Goal: Task Accomplishment & Management: Complete application form

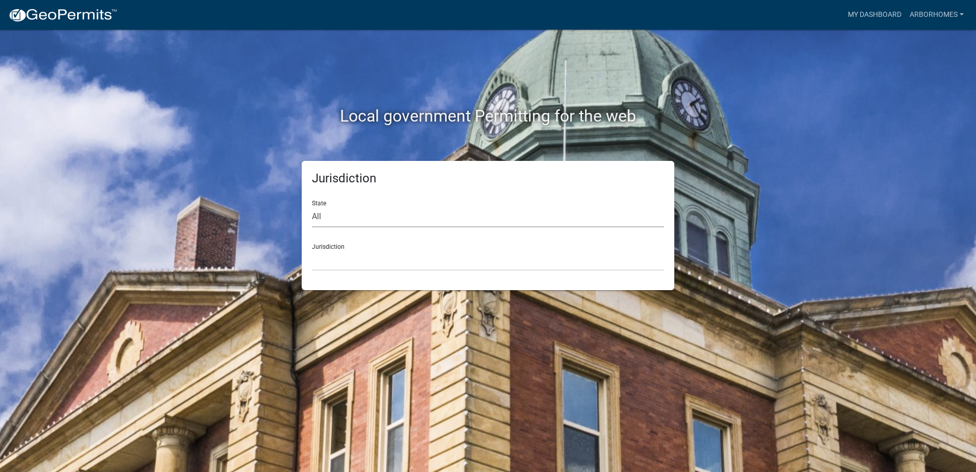
click at [358, 219] on select "All Colorado Georgia Indiana Iowa Kansas Minnesota Ohio South Carolina Wisconsin" at bounding box center [488, 216] width 352 height 21
select select "Indiana"
click at [312, 206] on select "All Colorado Georgia Indiana Iowa Kansas Minnesota Ohio South Carolina Wisconsin" at bounding box center [488, 216] width 352 height 21
click at [341, 264] on select "City of Charlestown, Indiana City of Jeffersonville, Indiana City of Logansport…" at bounding box center [488, 260] width 352 height 21
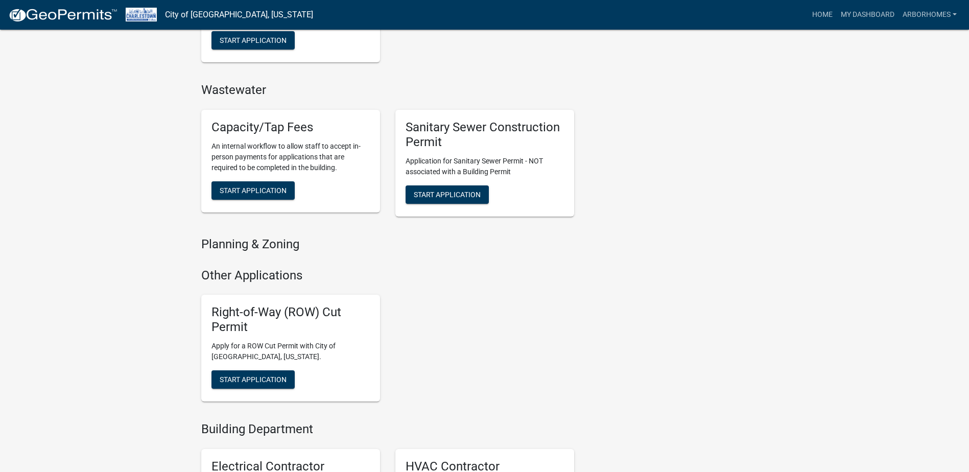
scroll to position [738, 0]
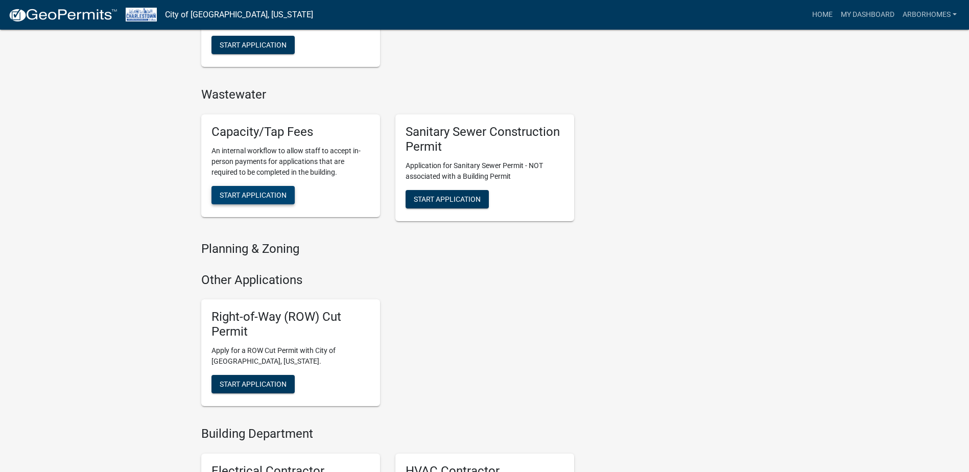
click at [241, 197] on span "Start Application" at bounding box center [253, 195] width 67 height 8
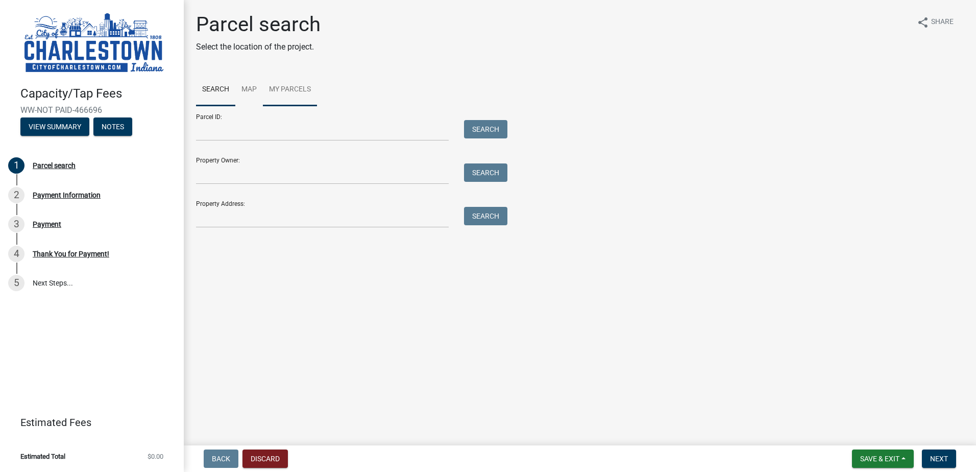
click at [302, 90] on link "My Parcels" at bounding box center [290, 90] width 54 height 33
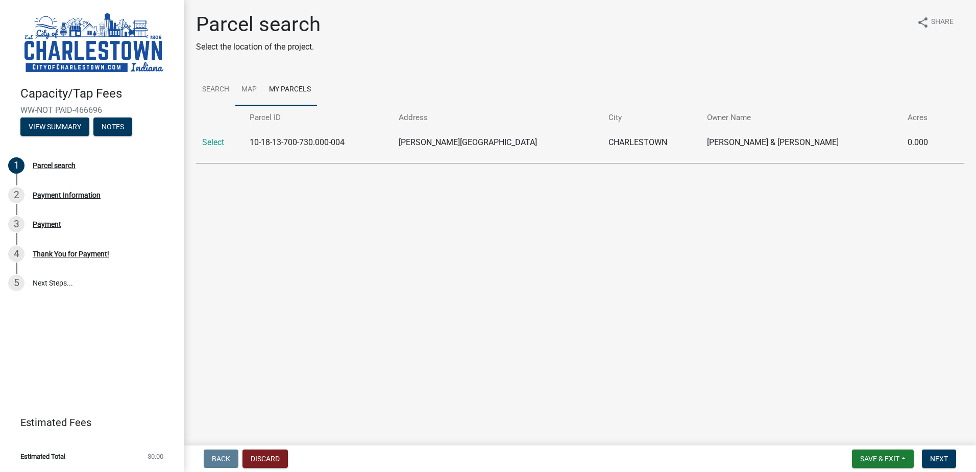
click at [254, 87] on link "Map" at bounding box center [249, 90] width 28 height 33
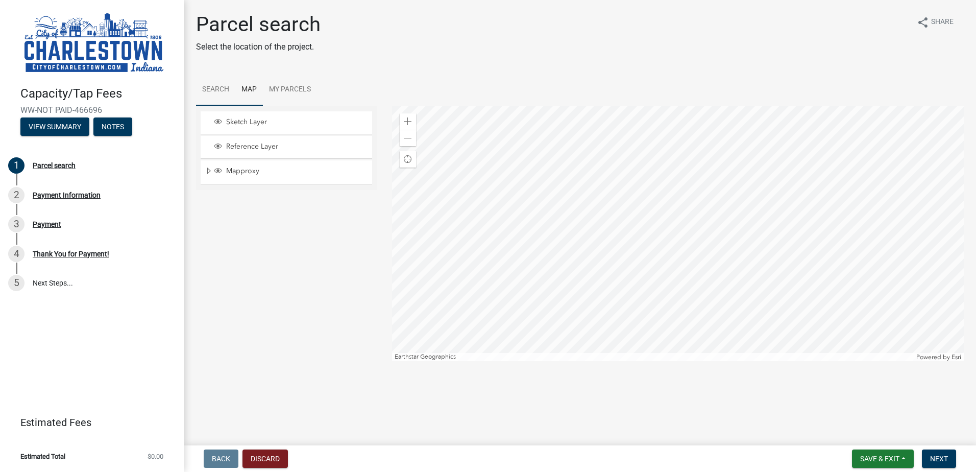
click at [209, 87] on link "Search" at bounding box center [215, 90] width 39 height 33
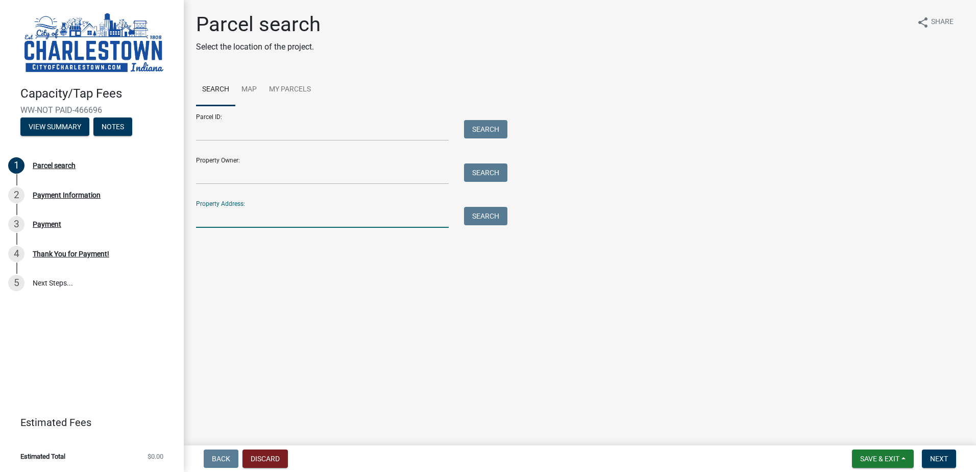
drag, startPoint x: 224, startPoint y: 219, endPoint x: 228, endPoint y: 223, distance: 6.1
click at [224, 219] on input "Property Address:" at bounding box center [322, 217] width 253 height 21
click at [56, 221] on div "Payment" at bounding box center [47, 224] width 29 height 7
click at [80, 194] on div "Payment Information" at bounding box center [67, 194] width 68 height 7
click at [47, 163] on div "Parcel search" at bounding box center [54, 165] width 43 height 7
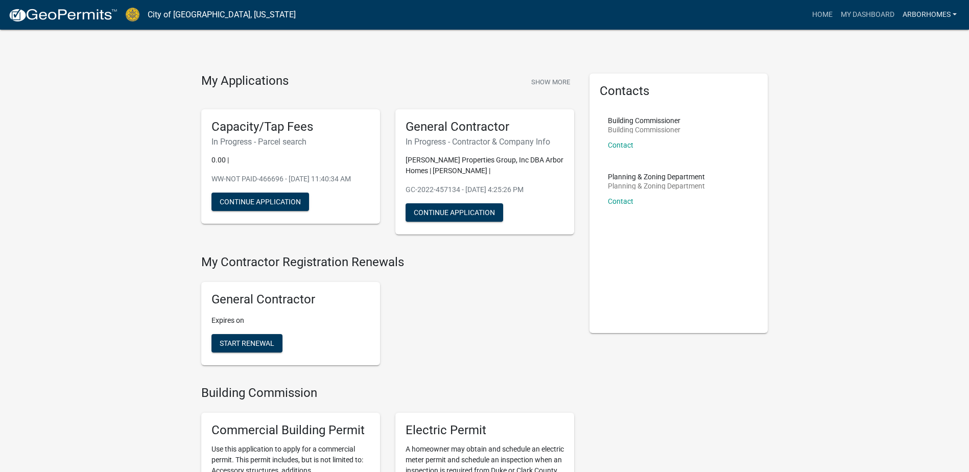
click at [932, 15] on link "ArborHomes" at bounding box center [929, 14] width 62 height 19
click at [880, 7] on link "My Dashboard" at bounding box center [867, 14] width 62 height 19
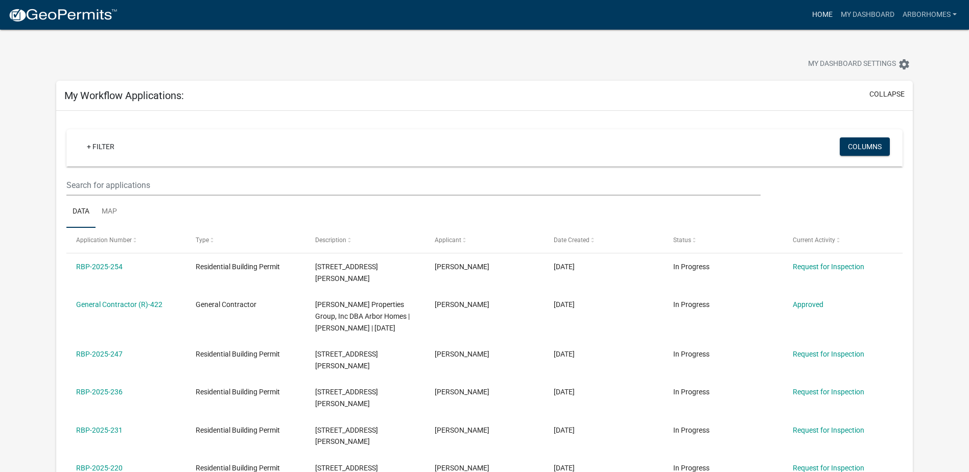
click at [822, 12] on link "Home" at bounding box center [822, 14] width 29 height 19
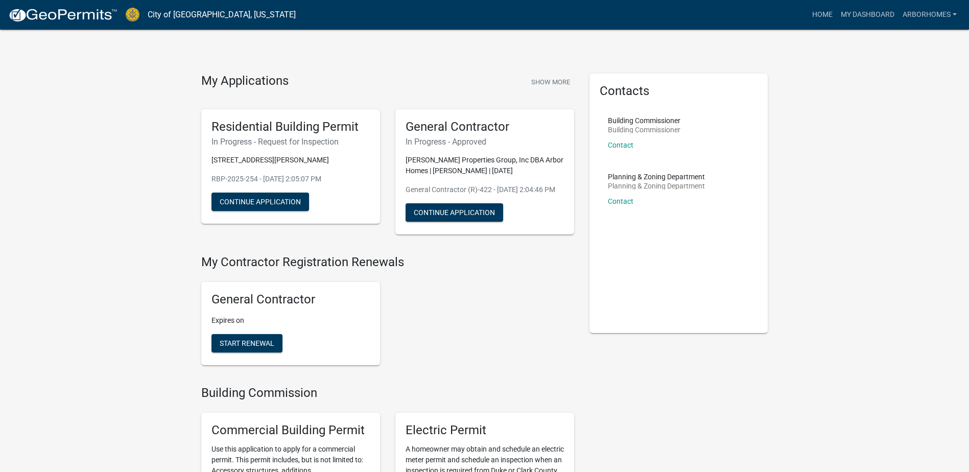
click at [196, 13] on link "City of [GEOGRAPHIC_DATA], [US_STATE]" at bounding box center [222, 14] width 148 height 17
click at [933, 12] on link "ArborHomes" at bounding box center [929, 14] width 62 height 19
click at [929, 63] on link "Contractor Profile" at bounding box center [916, 66] width 87 height 25
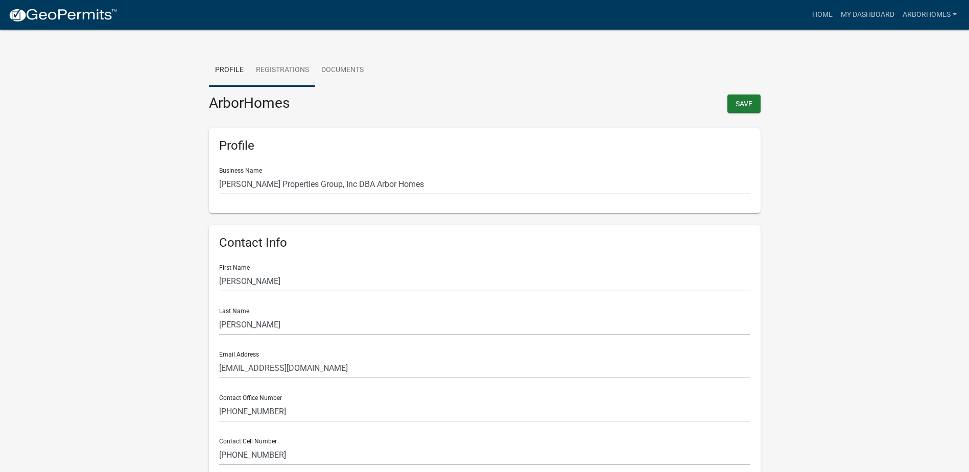
drag, startPoint x: 284, startPoint y: 65, endPoint x: 272, endPoint y: 76, distance: 16.7
click at [284, 65] on link "Registrations" at bounding box center [282, 70] width 65 height 33
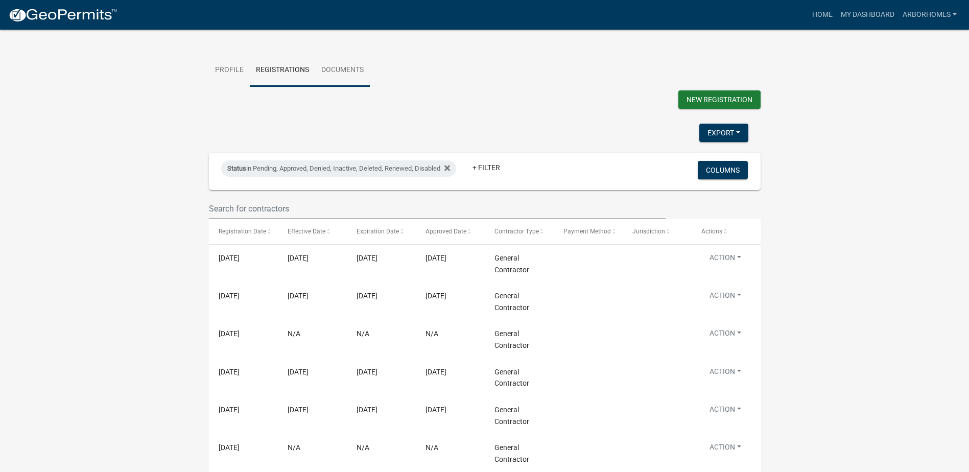
click at [337, 67] on link "Documents" at bounding box center [342, 70] width 55 height 33
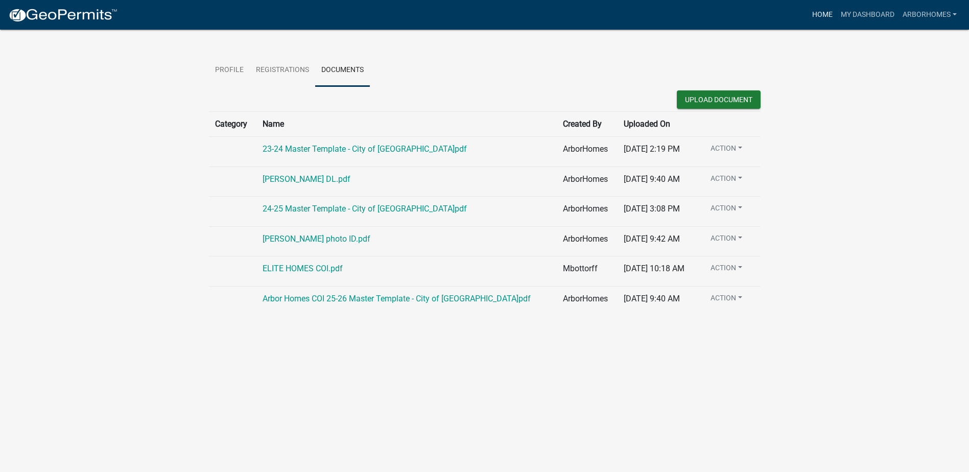
click at [827, 13] on link "Home" at bounding box center [822, 14] width 29 height 19
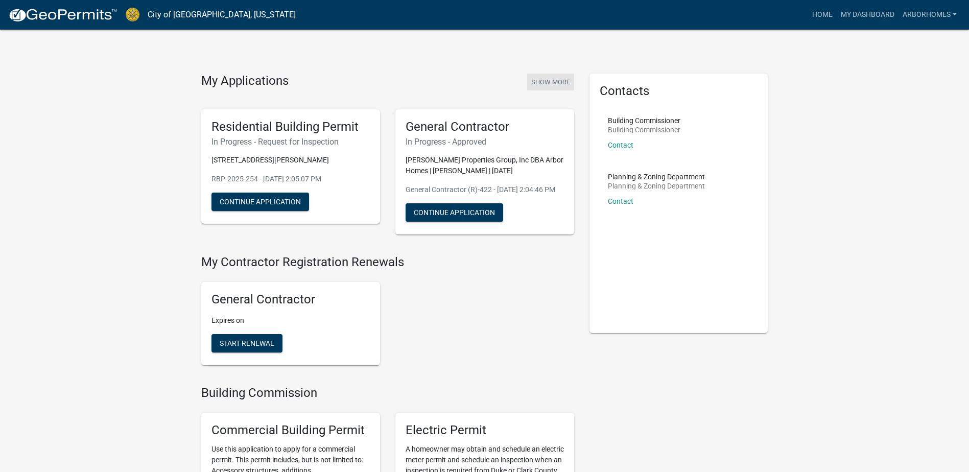
click at [551, 82] on button "Show More" at bounding box center [550, 82] width 47 height 17
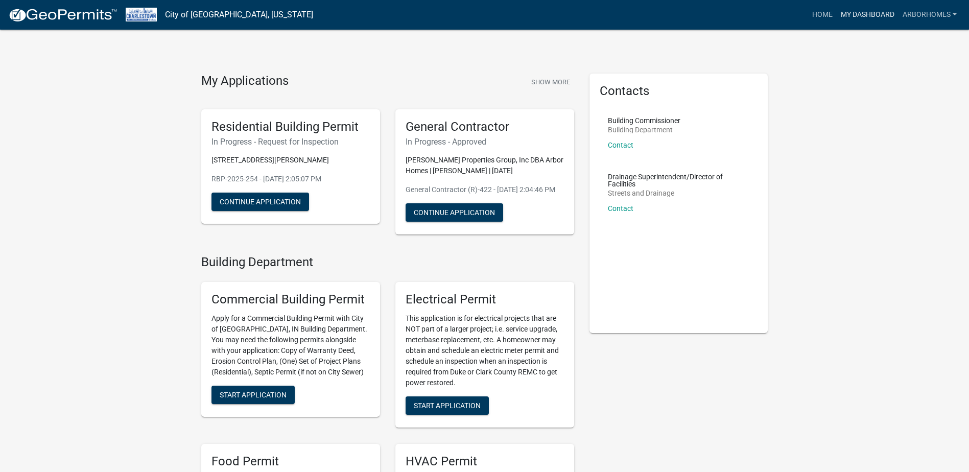
click at [858, 15] on link "My Dashboard" at bounding box center [867, 14] width 62 height 19
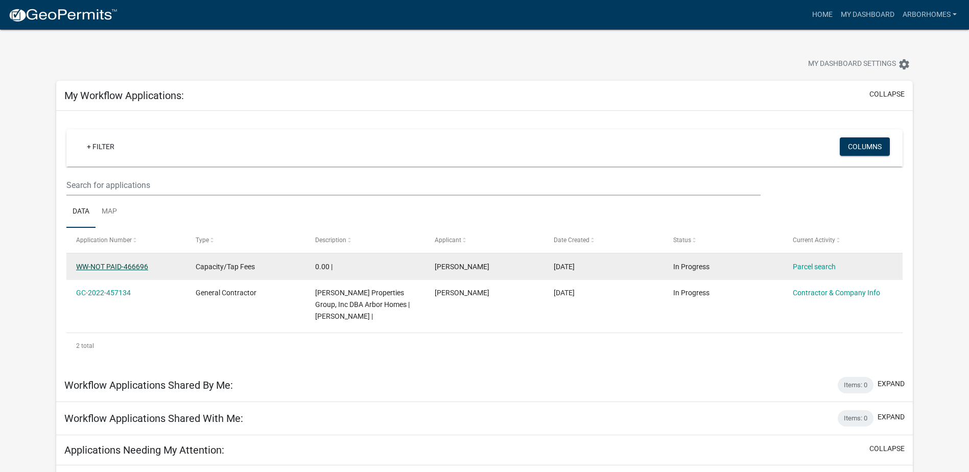
drag, startPoint x: 95, startPoint y: 270, endPoint x: 119, endPoint y: 264, distance: 24.6
click at [95, 270] on link "WW-NOT PAID-466696" at bounding box center [112, 266] width 72 height 8
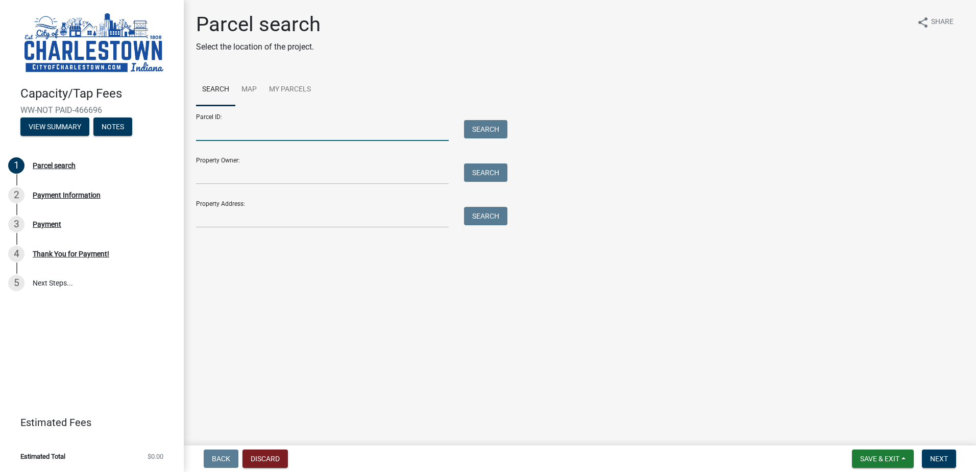
click at [224, 130] on input "Parcel ID:" at bounding box center [322, 130] width 253 height 21
paste input "10-03-13-500-179.000-003"
type input "10-03-13-500-179.000-003"
click at [494, 126] on button "Search" at bounding box center [485, 129] width 43 height 18
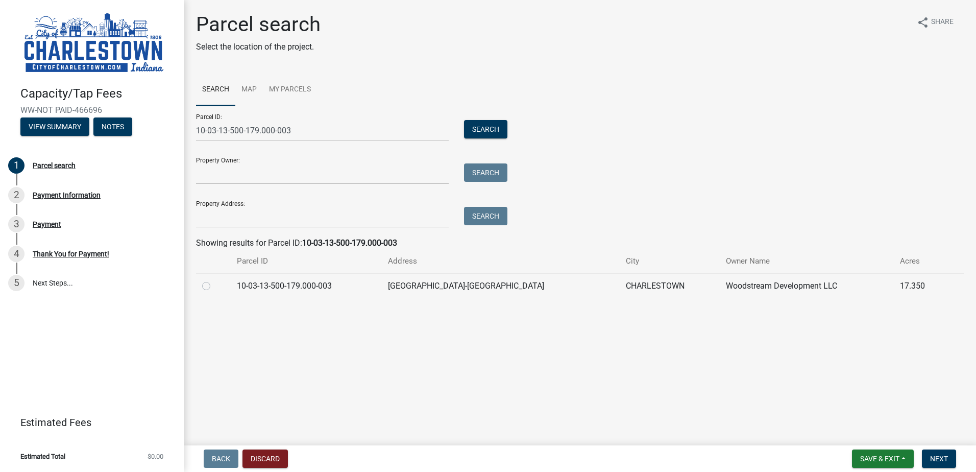
click at [214, 280] on label at bounding box center [214, 280] width 0 height 0
click at [214, 286] on input "radio" at bounding box center [217, 283] width 7 height 7
radio input "true"
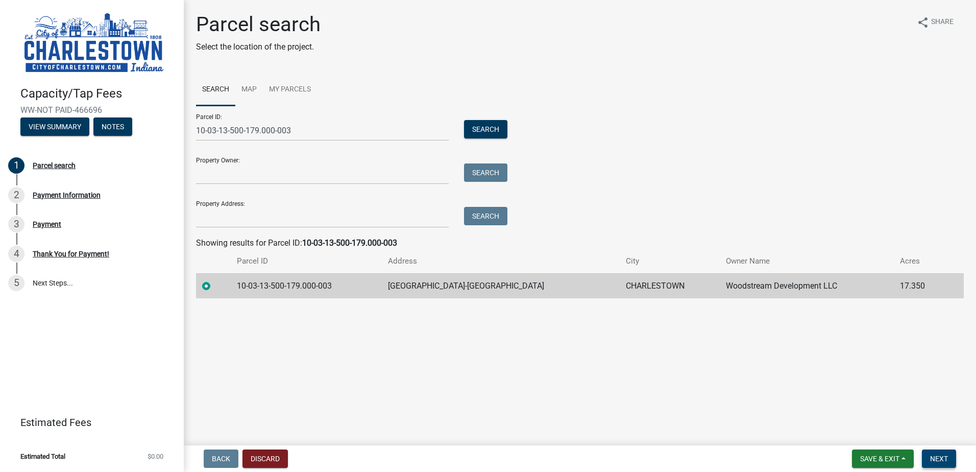
click at [949, 458] on button "Next" at bounding box center [939, 458] width 34 height 18
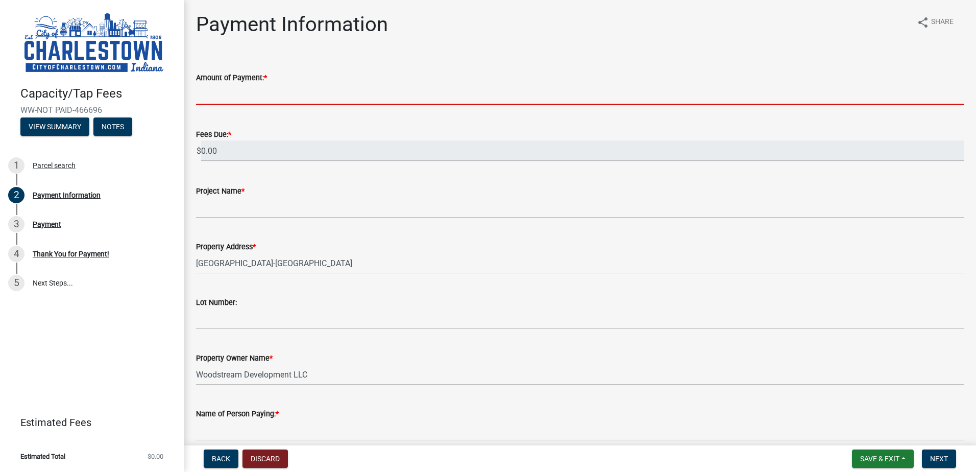
click at [335, 94] on input "text" at bounding box center [580, 94] width 768 height 21
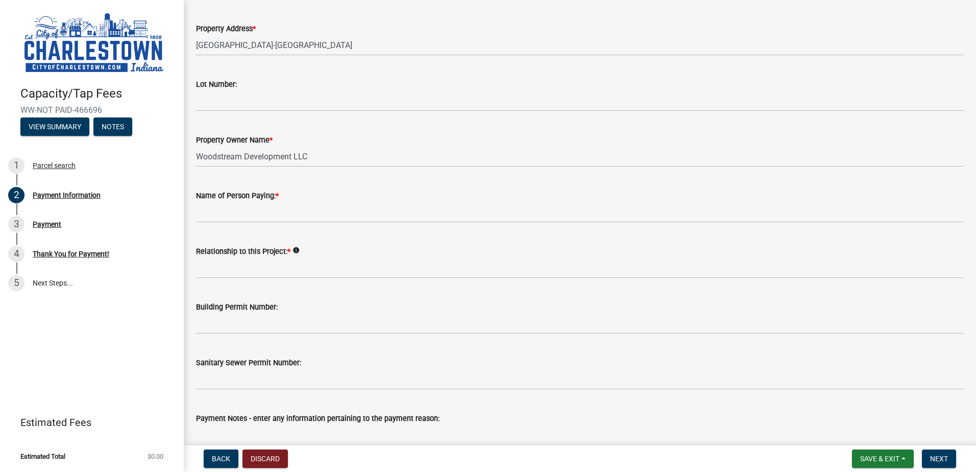
scroll to position [238, 0]
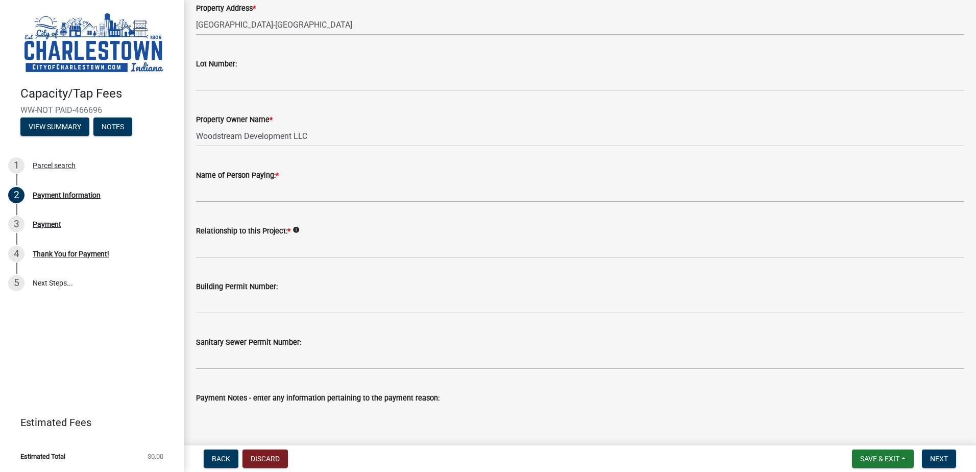
click at [297, 233] on icon "info" at bounding box center [296, 229] width 7 height 7
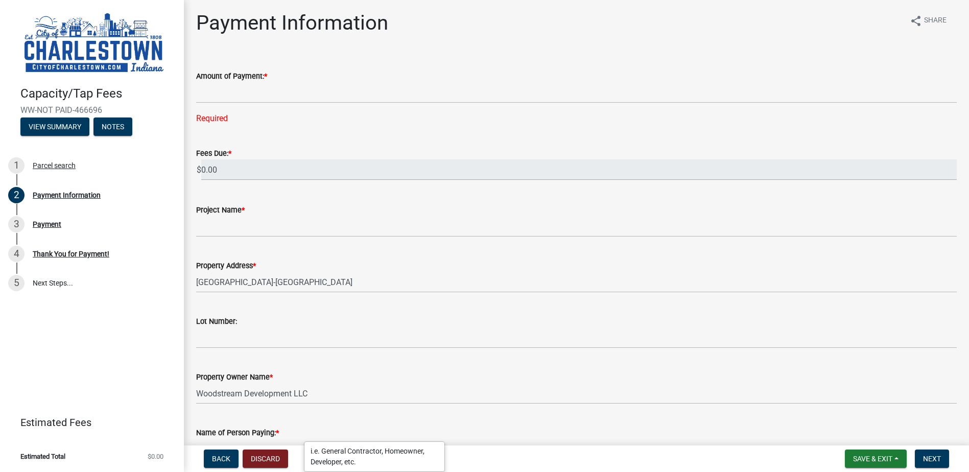
scroll to position [0, 0]
click at [870, 460] on span "Save & Exit" at bounding box center [872, 458] width 39 height 8
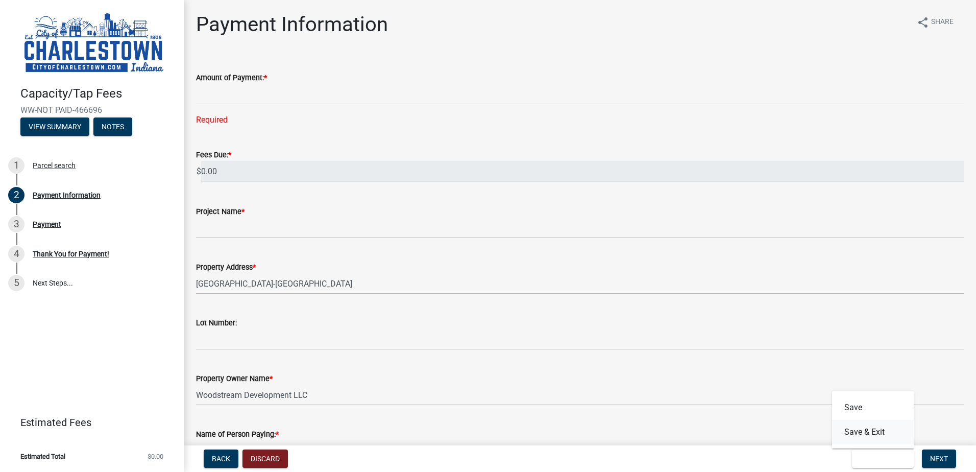
click at [851, 432] on button "Save & Exit" at bounding box center [873, 432] width 82 height 25
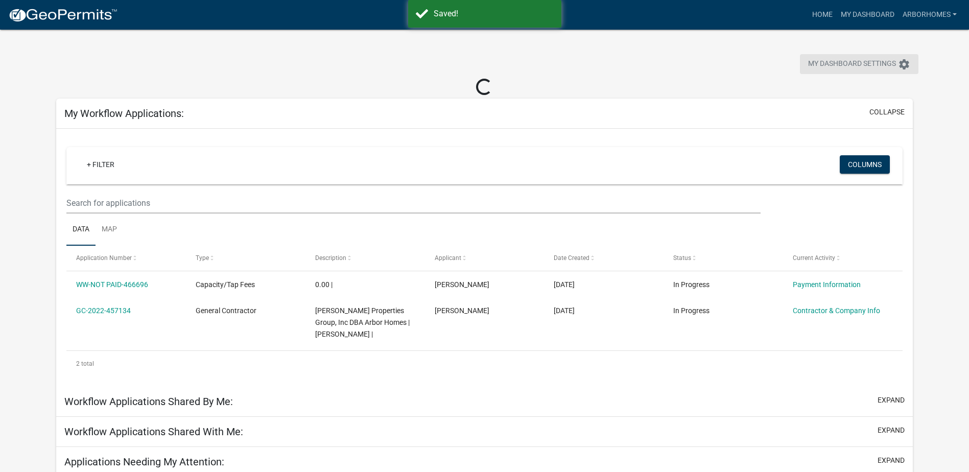
click at [848, 63] on span "My Dashboard Settings" at bounding box center [852, 64] width 88 height 12
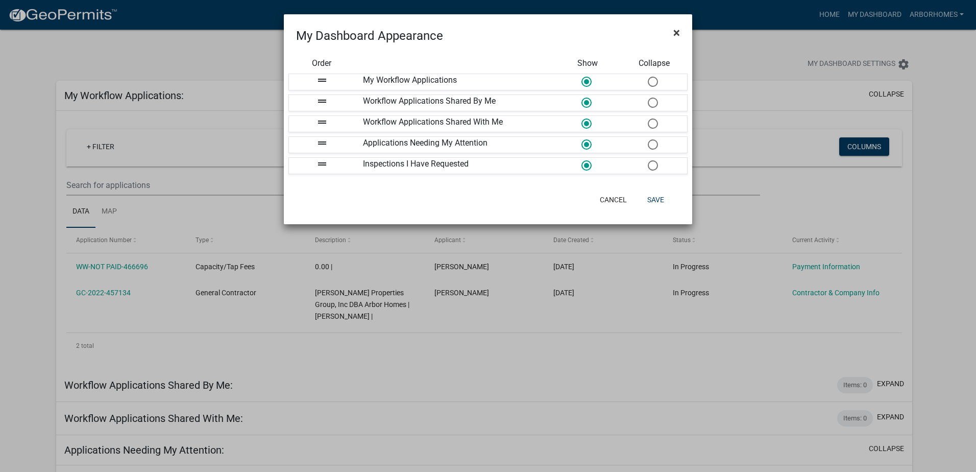
click at [674, 32] on span "×" at bounding box center [677, 33] width 7 height 14
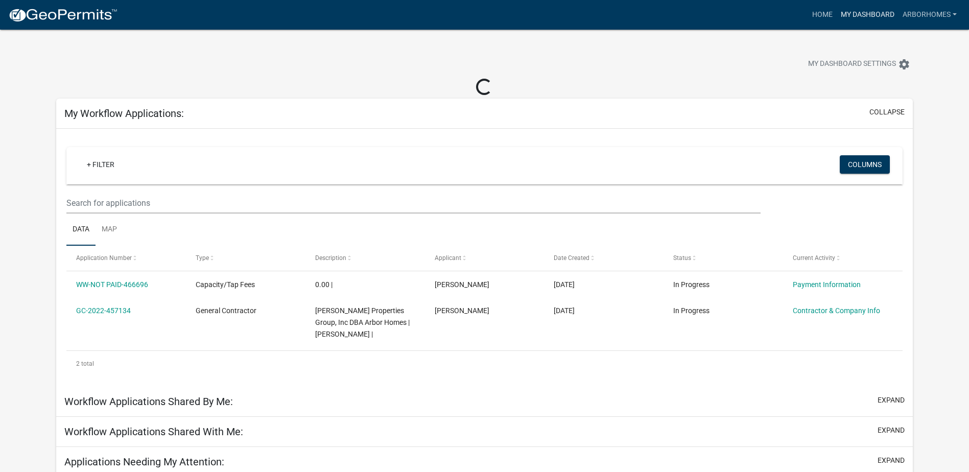
click at [852, 17] on link "My Dashboard" at bounding box center [867, 14] width 62 height 19
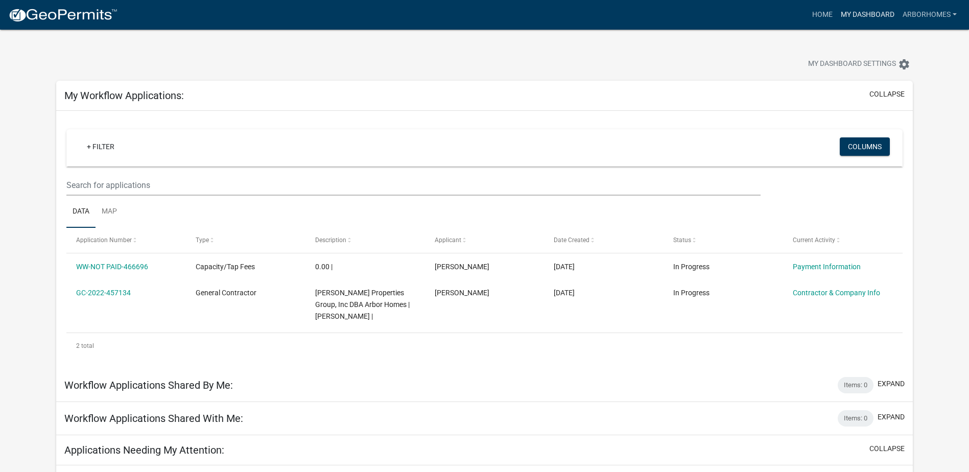
click at [866, 12] on link "My Dashboard" at bounding box center [867, 14] width 62 height 19
click at [872, 11] on link "My Dashboard" at bounding box center [867, 14] width 62 height 19
click at [824, 12] on link "Home" at bounding box center [822, 14] width 29 height 19
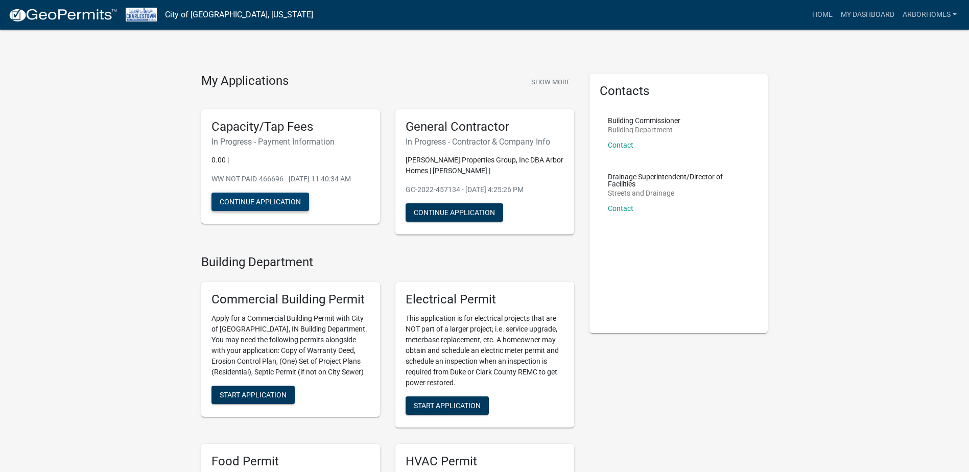
click at [273, 211] on button "Continue Application" at bounding box center [260, 202] width 98 height 18
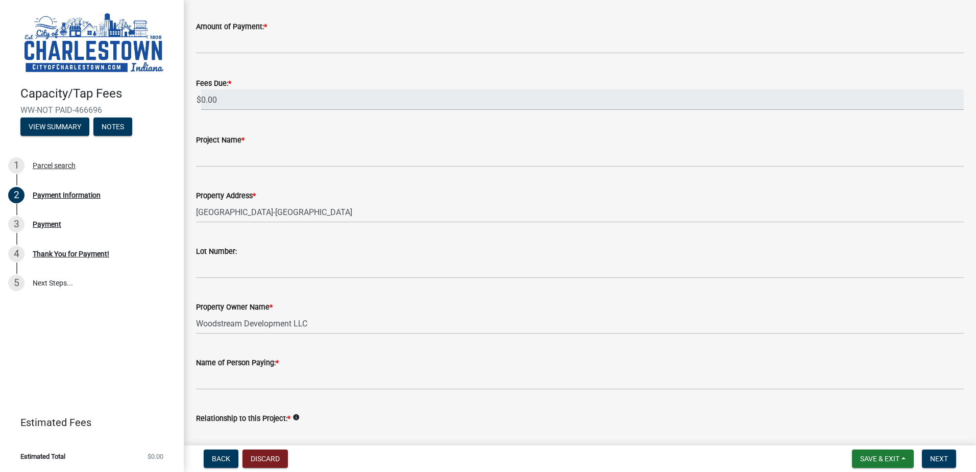
scroll to position [51, 0]
click at [874, 459] on span "Save & Exit" at bounding box center [879, 458] width 39 height 8
click at [852, 434] on button "Save & Exit" at bounding box center [873, 432] width 82 height 25
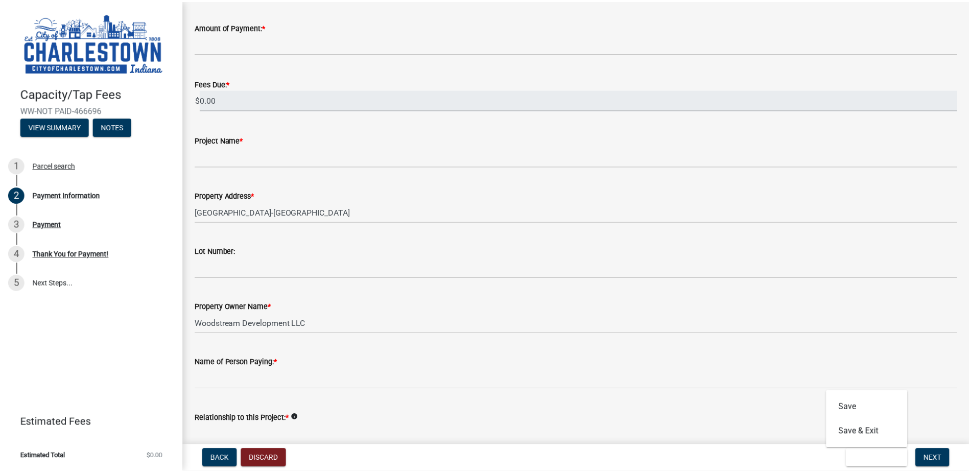
scroll to position [0, 0]
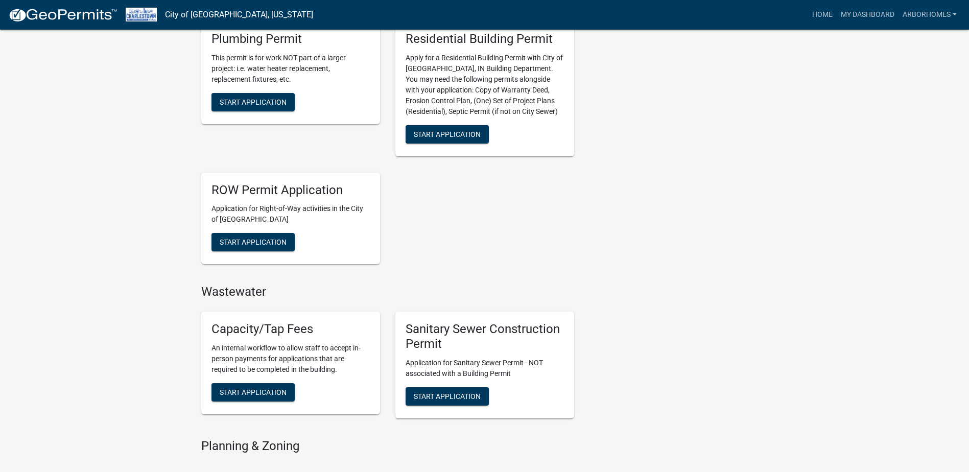
scroll to position [562, 0]
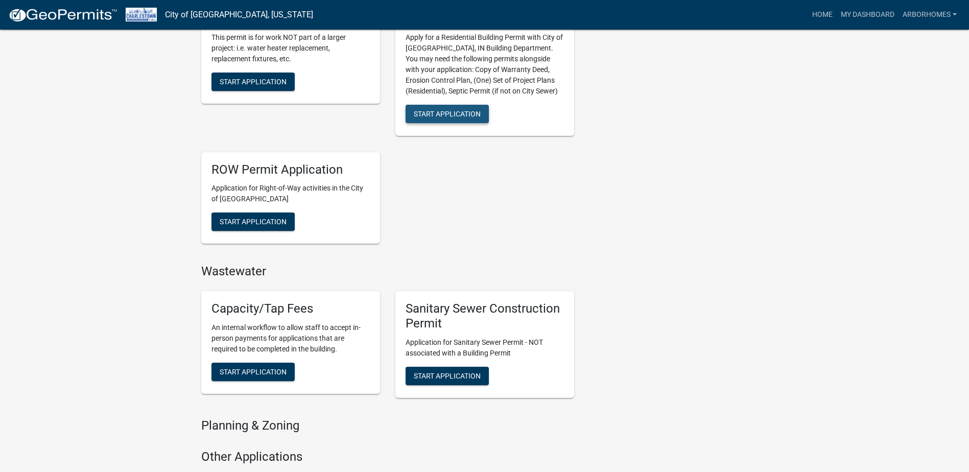
click at [432, 110] on span "Start Application" at bounding box center [447, 113] width 67 height 8
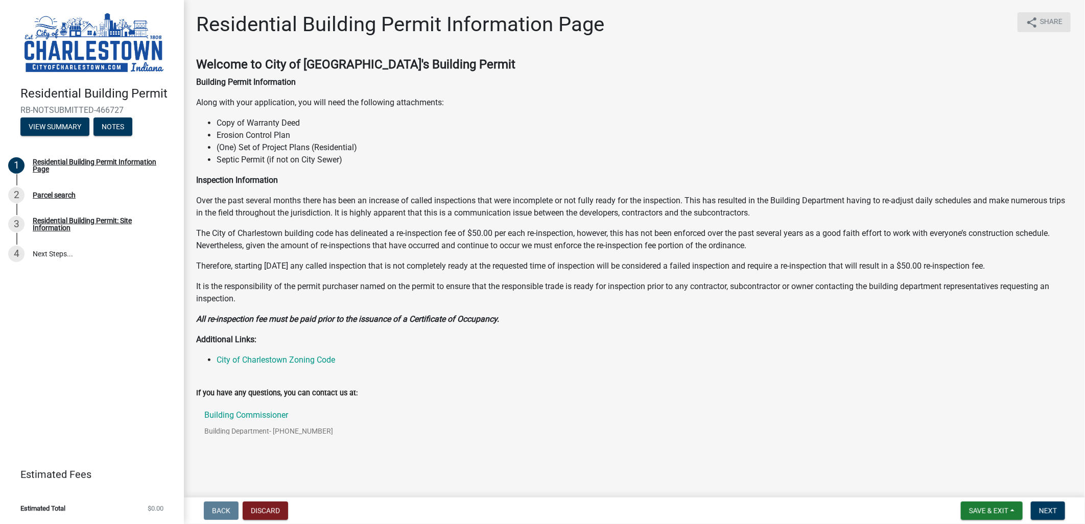
click at [976, 20] on span "Share" at bounding box center [1051, 22] width 22 height 12
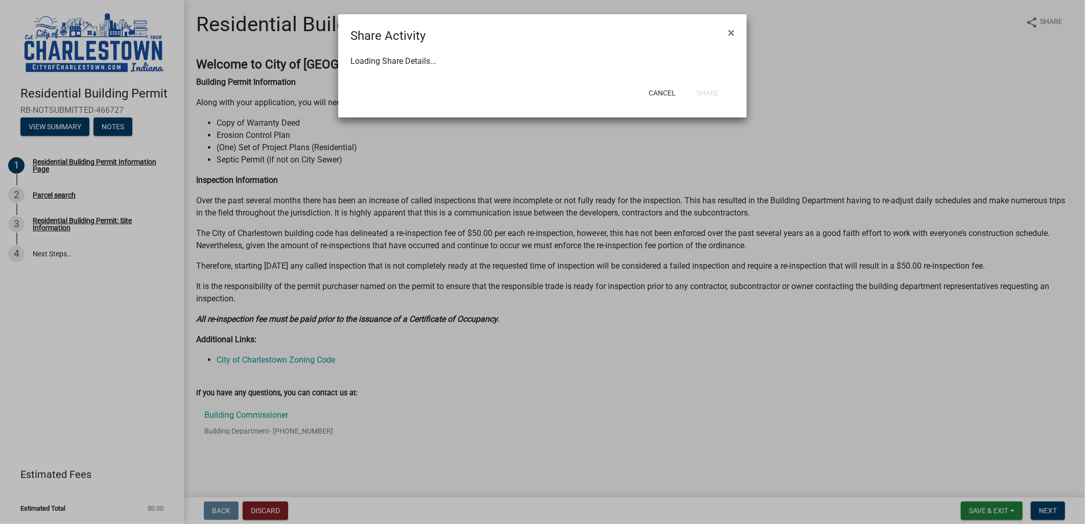
select select "1"
select select "0"
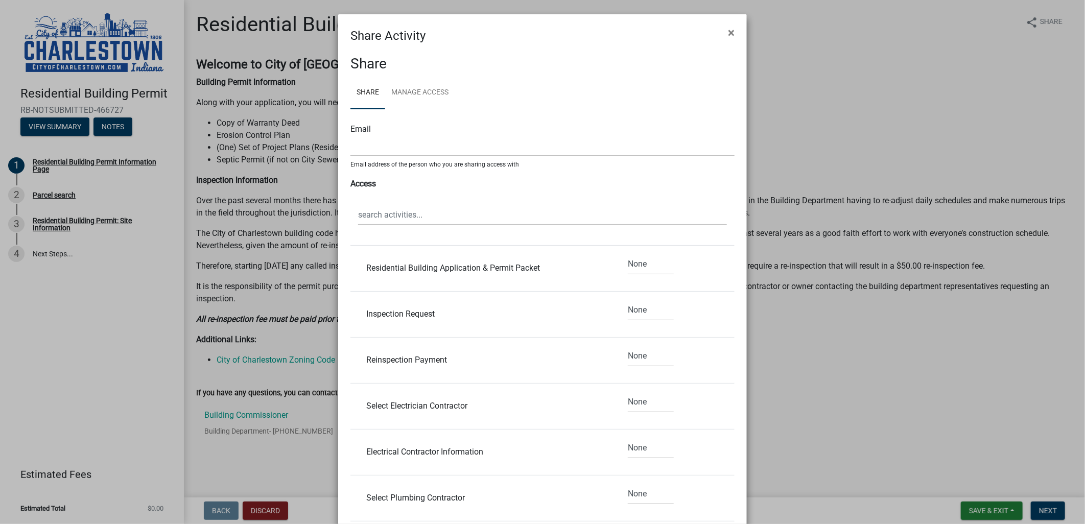
scroll to position [737, 0]
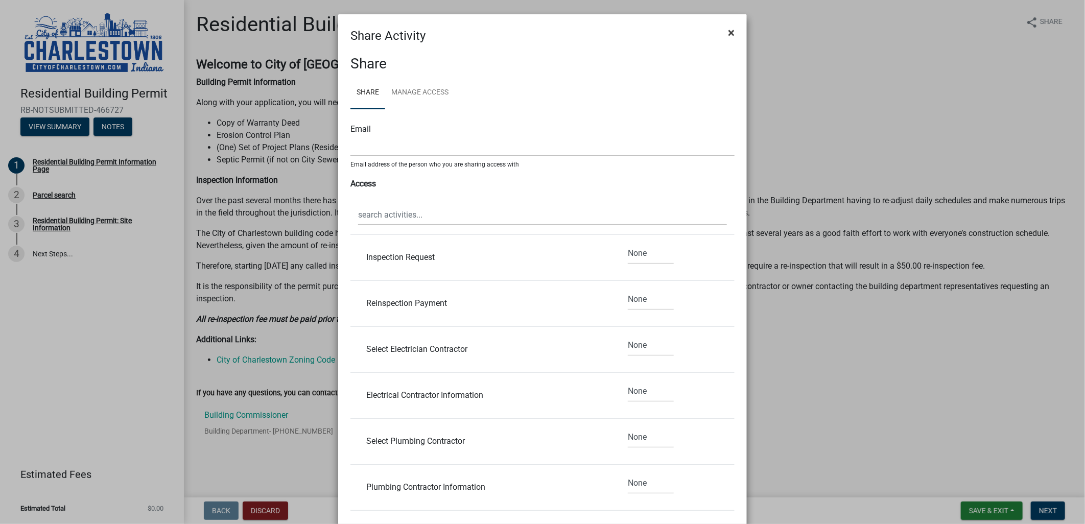
click at [728, 33] on span "×" at bounding box center [731, 33] width 7 height 14
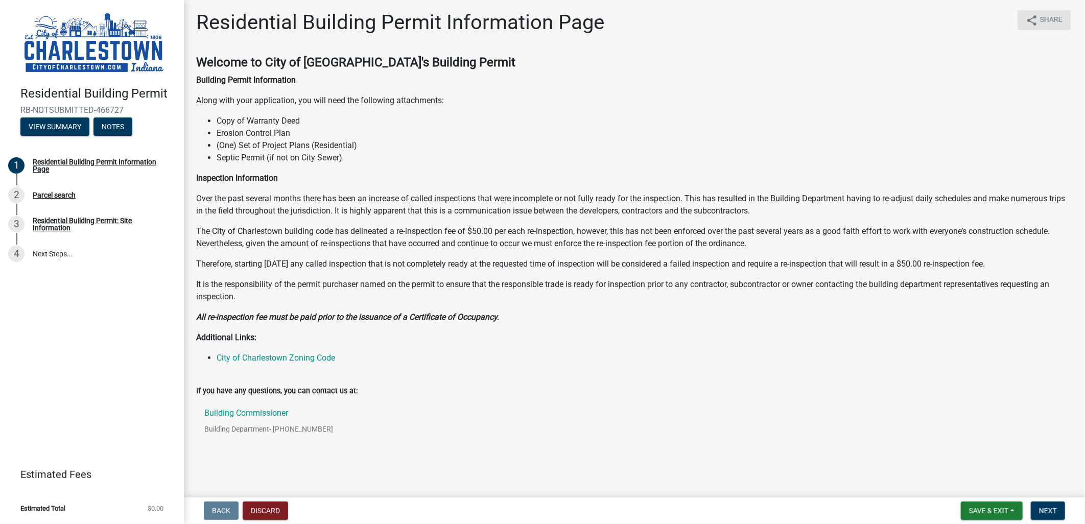
scroll to position [0, 0]
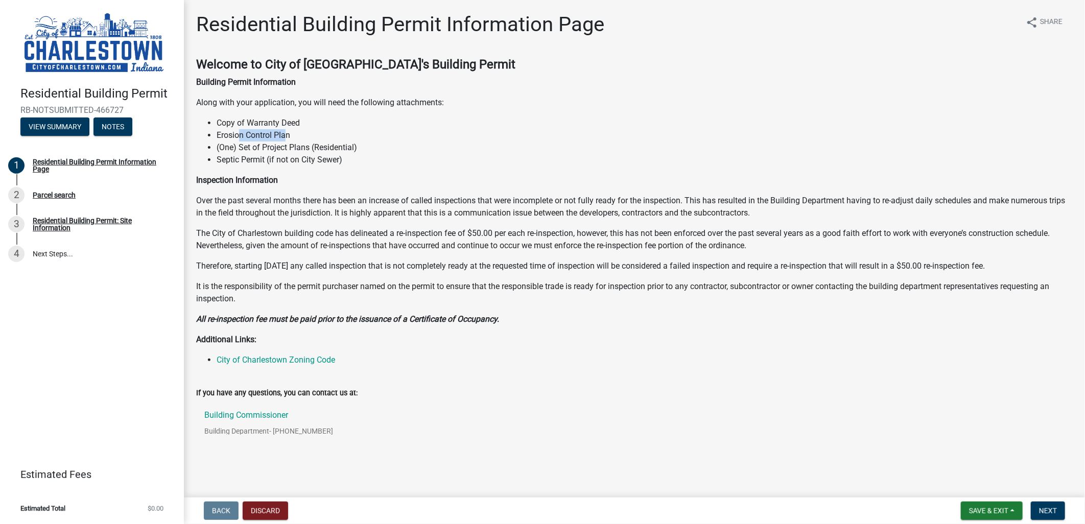
drag, startPoint x: 288, startPoint y: 134, endPoint x: 237, endPoint y: 131, distance: 51.2
click at [237, 131] on li "Erosion Control Plan" at bounding box center [645, 135] width 856 height 12
drag, startPoint x: 237, startPoint y: 131, endPoint x: 290, endPoint y: 134, distance: 52.7
click at [290, 134] on li "Erosion Control Plan" at bounding box center [645, 135] width 856 height 12
drag, startPoint x: 295, startPoint y: 135, endPoint x: 218, endPoint y: 138, distance: 77.7
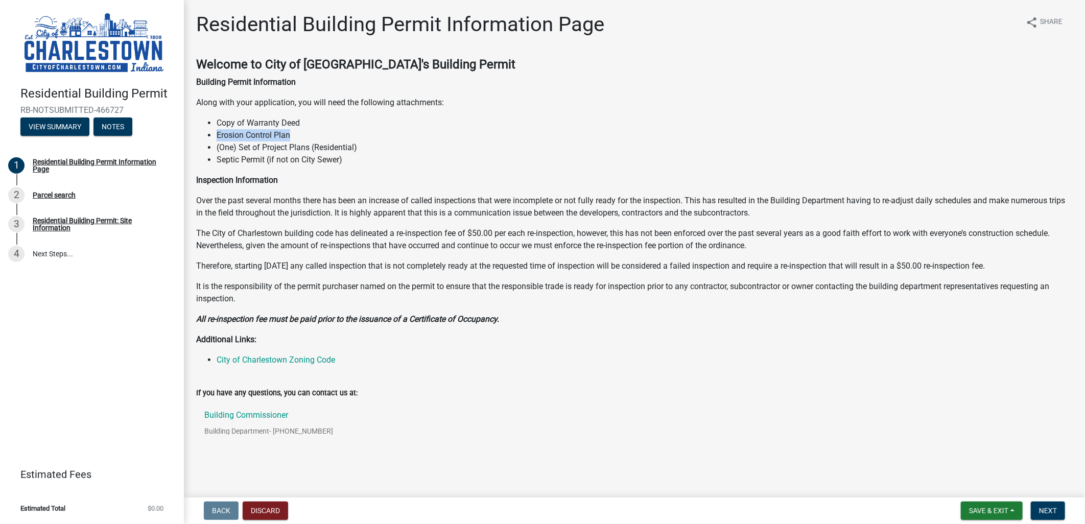
click at [218, 138] on li "Erosion Control Plan" at bounding box center [645, 135] width 856 height 12
drag, startPoint x: 429, startPoint y: 147, endPoint x: 456, endPoint y: 155, distance: 28.4
click at [429, 147] on li "(One) Set of Project Plans (Residential)" at bounding box center [645, 147] width 856 height 12
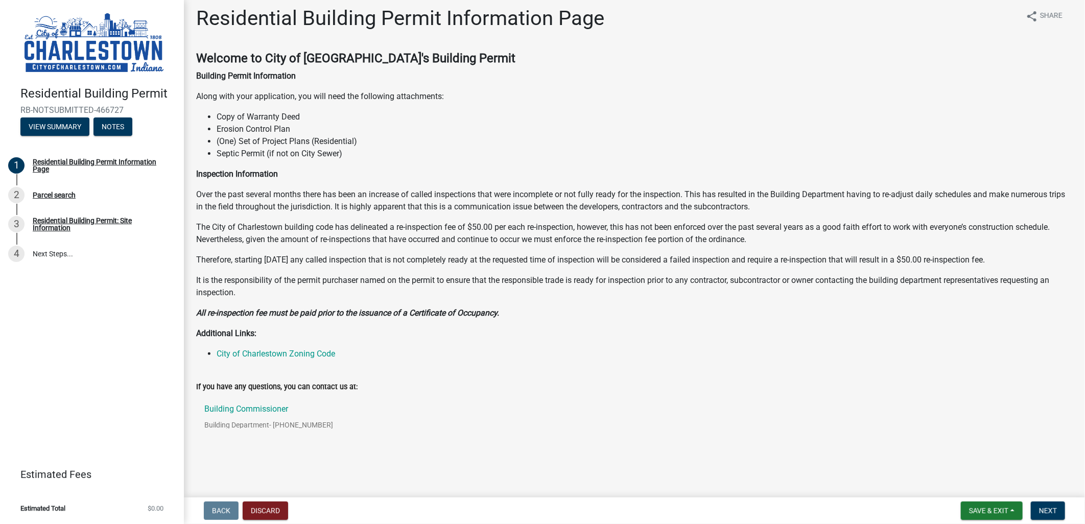
scroll to position [9, 0]
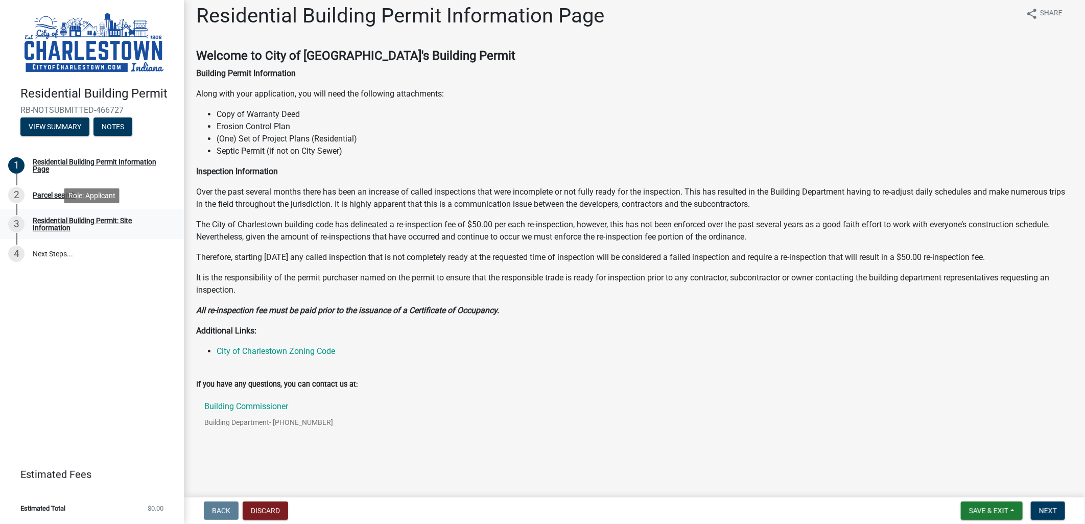
click at [88, 217] on div "Residential Building Permit: Site Information" at bounding box center [100, 224] width 135 height 14
